Goal: Information Seeking & Learning: Learn about a topic

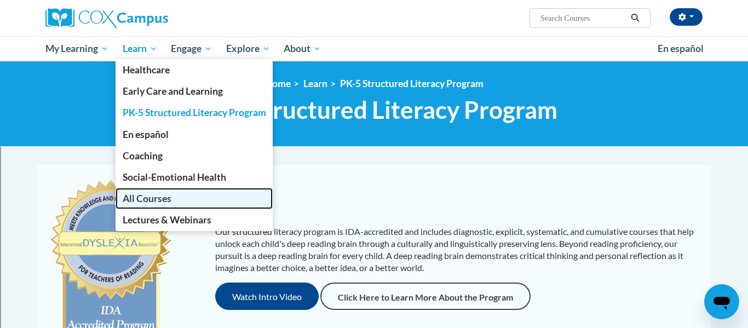
click at [143, 198] on span "All Courses" at bounding box center [147, 198] width 49 height 11
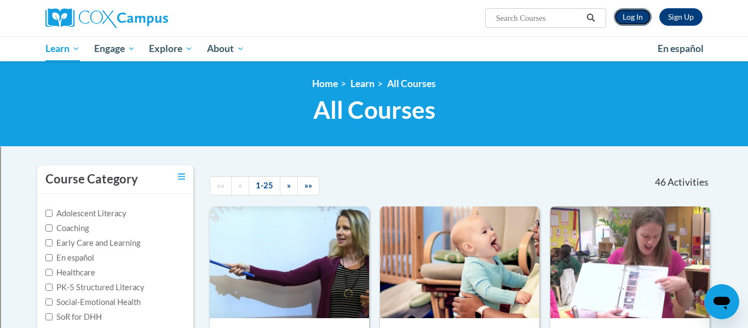
click at [642, 19] on link "Log In" at bounding box center [633, 17] width 38 height 18
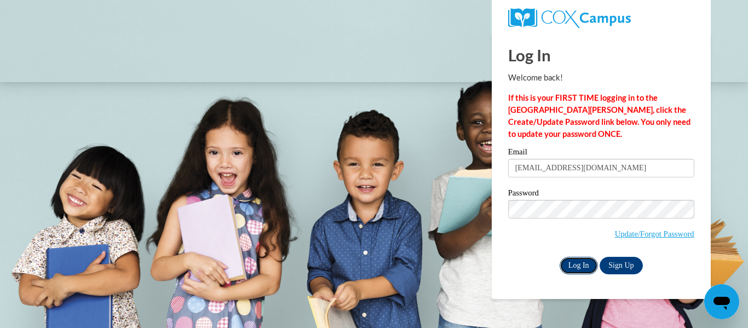
click at [578, 260] on input "Log In" at bounding box center [579, 266] width 38 height 18
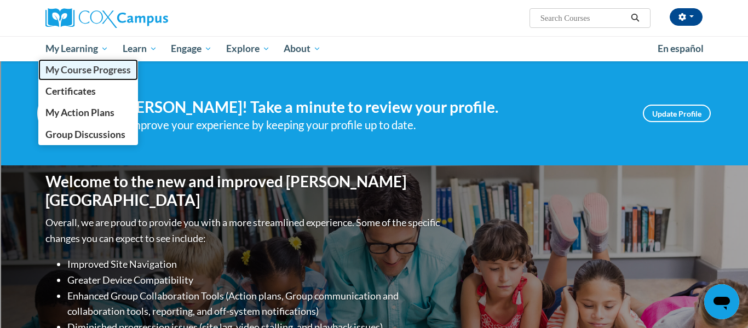
click at [100, 66] on span "My Course Progress" at bounding box center [87, 69] width 85 height 11
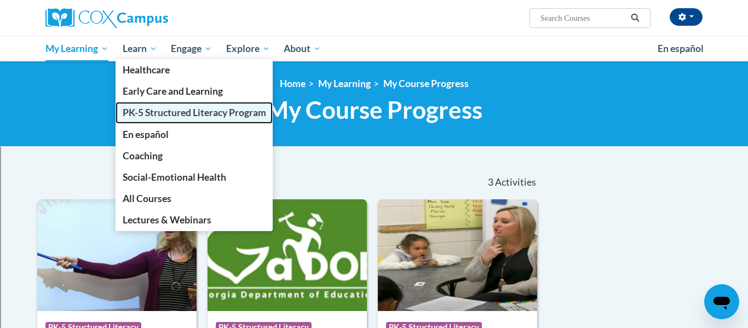
click at [157, 113] on span "PK-5 Structured Literacy Program" at bounding box center [194, 112] width 143 height 11
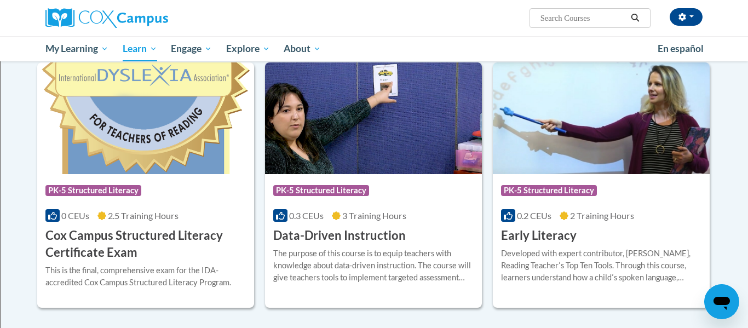
scroll to position [356, 0]
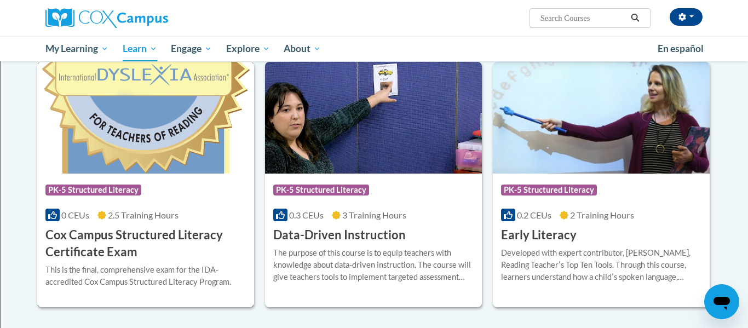
click at [179, 198] on div "Course Category: PK-5 Structured Literacy" at bounding box center [145, 191] width 200 height 25
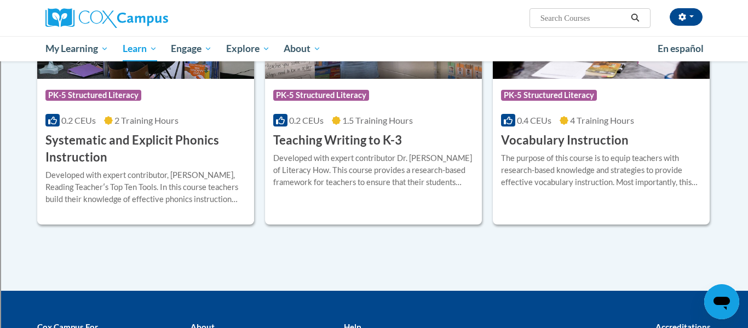
scroll to position [1276, 0]
